Goal: Task Accomplishment & Management: Manage account settings

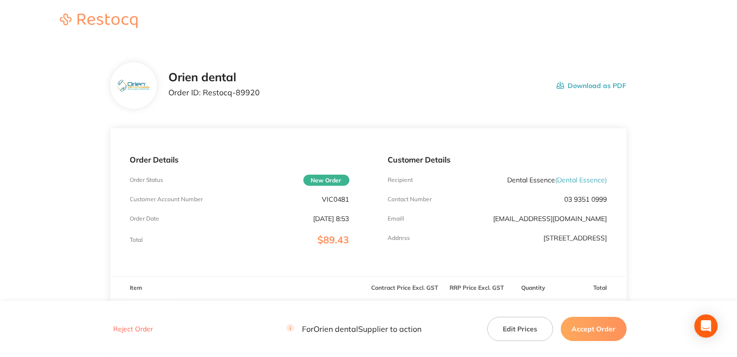
click at [347, 198] on p "VIC0481" at bounding box center [335, 200] width 27 height 8
click at [345, 201] on p "VIC0481" at bounding box center [335, 200] width 27 height 8
copy p "VIC0481"
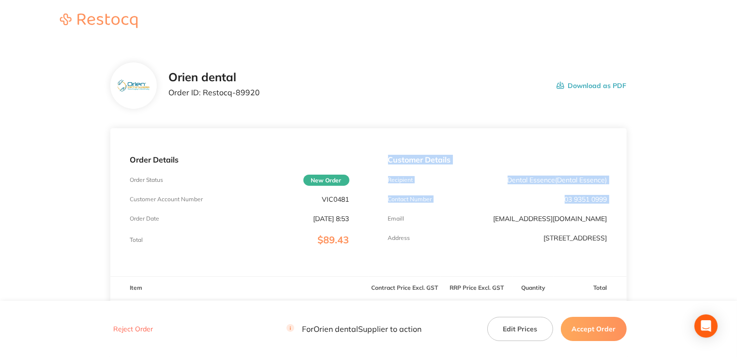
click at [368, 222] on div "Order Details Order Status New Order Customer Account Number VIC0481 Order Date…" at bounding box center [368, 202] width 516 height 148
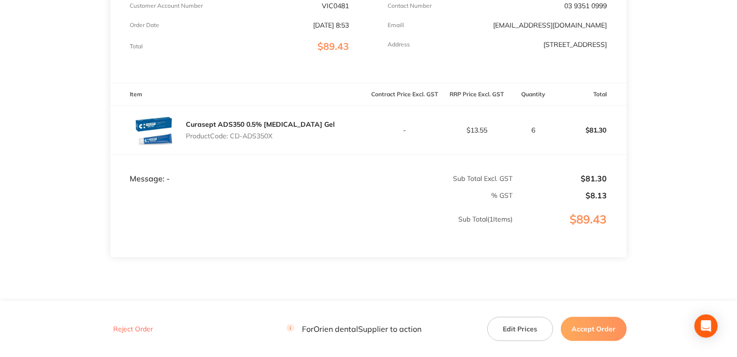
click at [507, 139] on td "$13.55" at bounding box center [477, 130] width 72 height 49
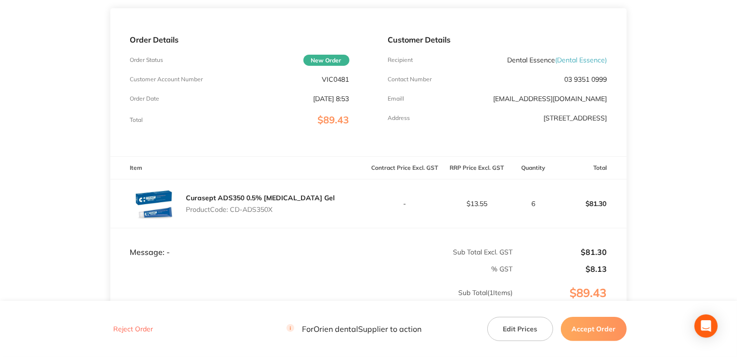
scroll to position [48, 0]
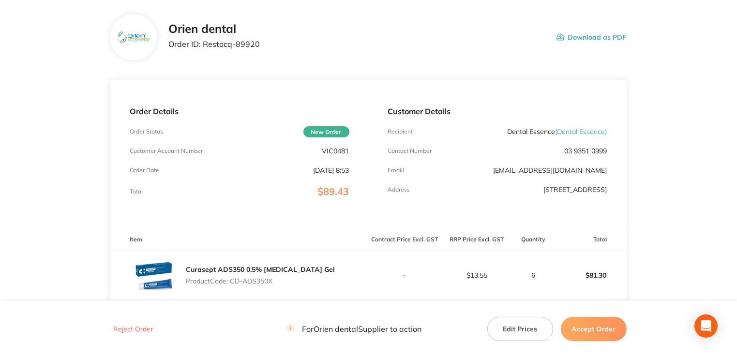
drag, startPoint x: 284, startPoint y: 284, endPoint x: 233, endPoint y: 284, distance: 50.8
click at [233, 284] on p "Product Code: CD-ADS350X" at bounding box center [260, 281] width 149 height 8
copy p "CD-ADS350X"
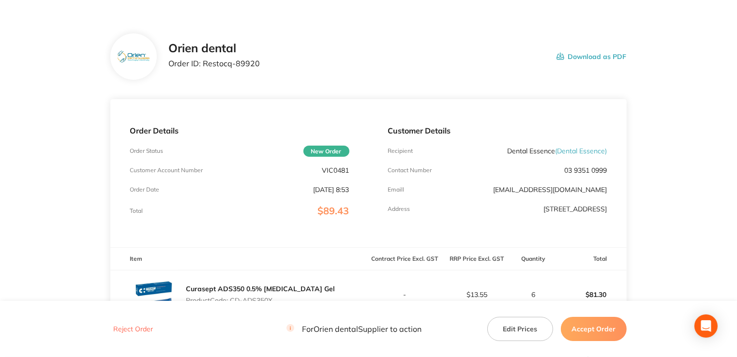
scroll to position [0, 0]
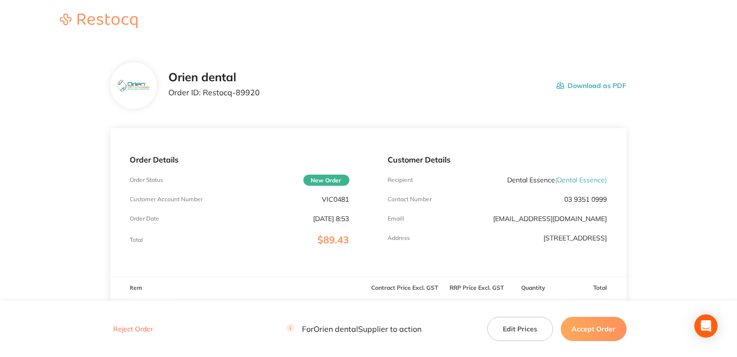
click at [236, 91] on p "Order ID: Restocq- 89920" at bounding box center [213, 92] width 91 height 9
click at [241, 89] on p "Order ID: Restocq- 89920" at bounding box center [213, 92] width 91 height 9
copy p "89920"
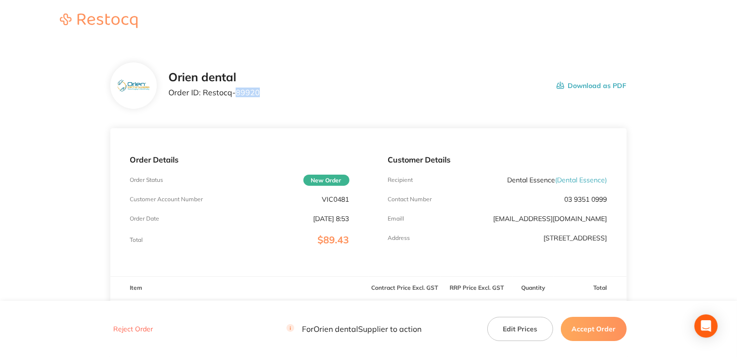
click at [259, 92] on div "Orien dental Order ID: Restocq- 89920 Download as PDF" at bounding box center [397, 86] width 458 height 30
copy p "89920"
click at [591, 329] on button "Accept Order" at bounding box center [594, 329] width 66 height 24
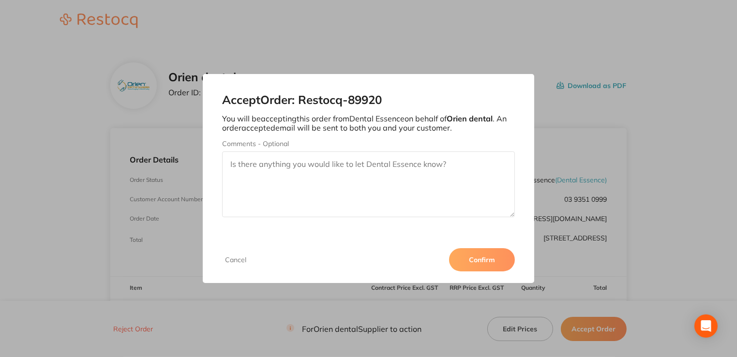
click at [484, 261] on button "Confirm" at bounding box center [482, 259] width 66 height 23
